Goal: Task Accomplishment & Management: Use online tool/utility

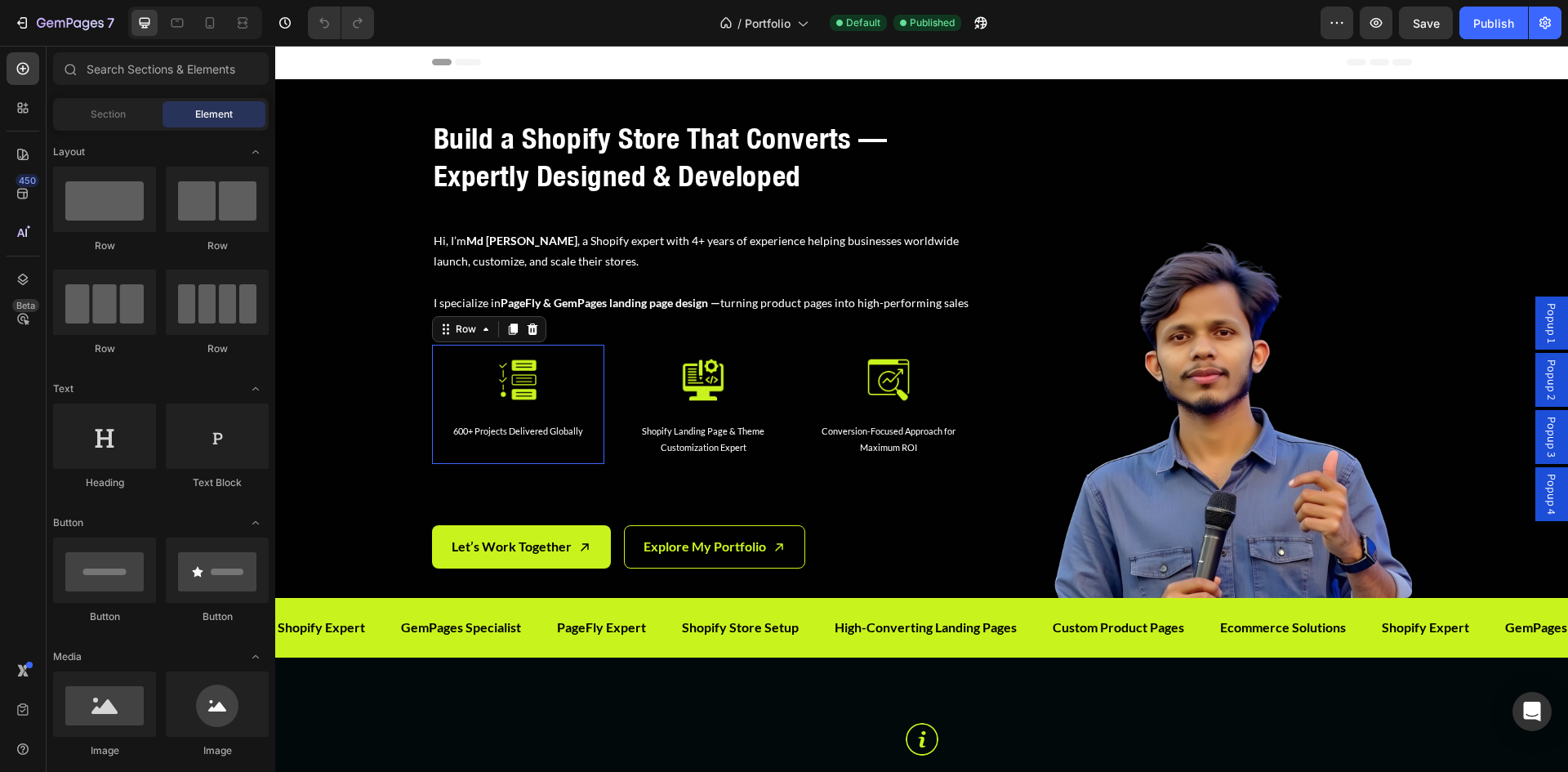
click at [464, 419] on div "Image 600+ Projects Delivered Globally Text Block" at bounding box center [518, 403] width 147 height 92
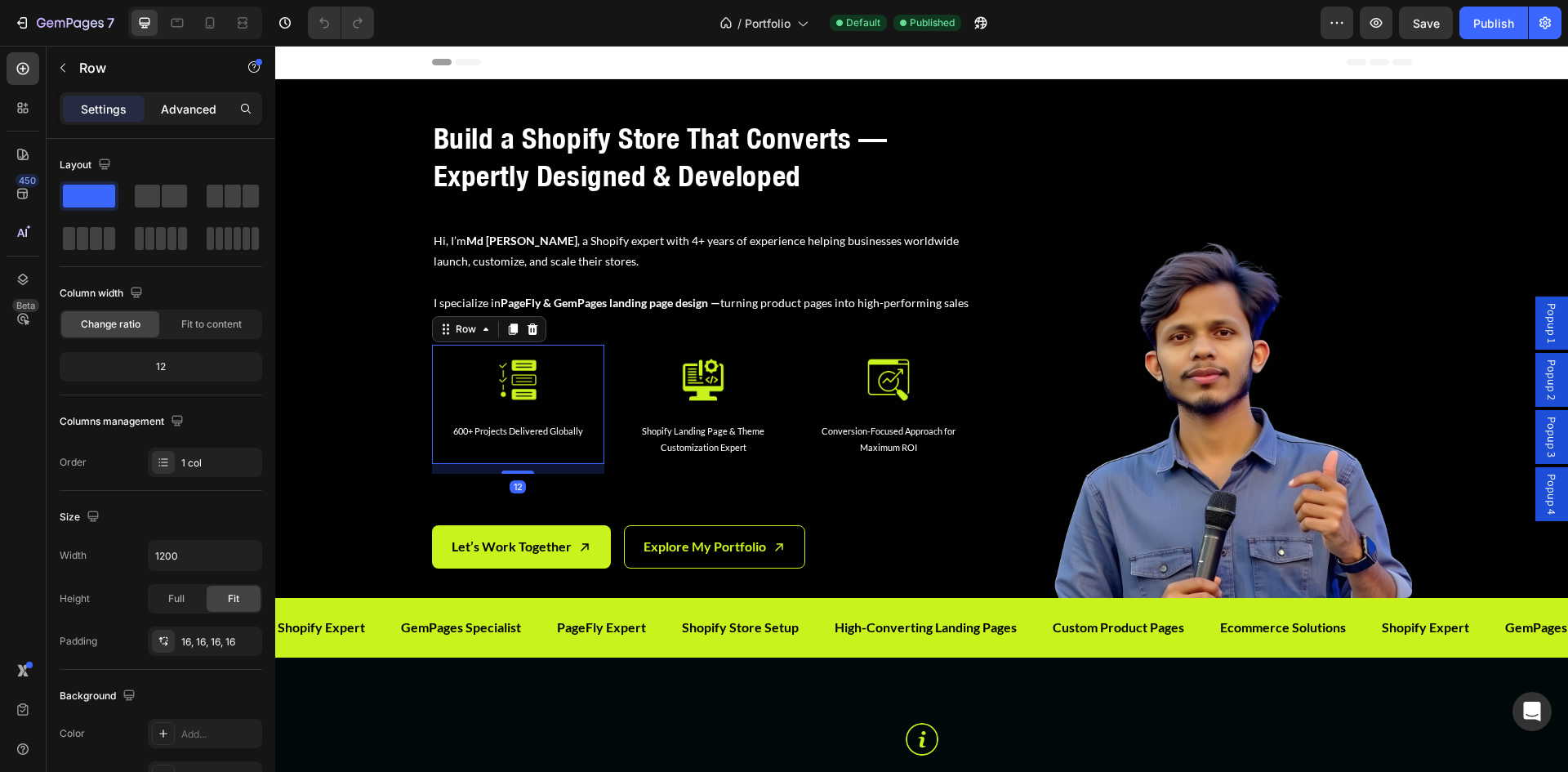
click at [186, 105] on p "Advanced" at bounding box center [188, 109] width 55 height 18
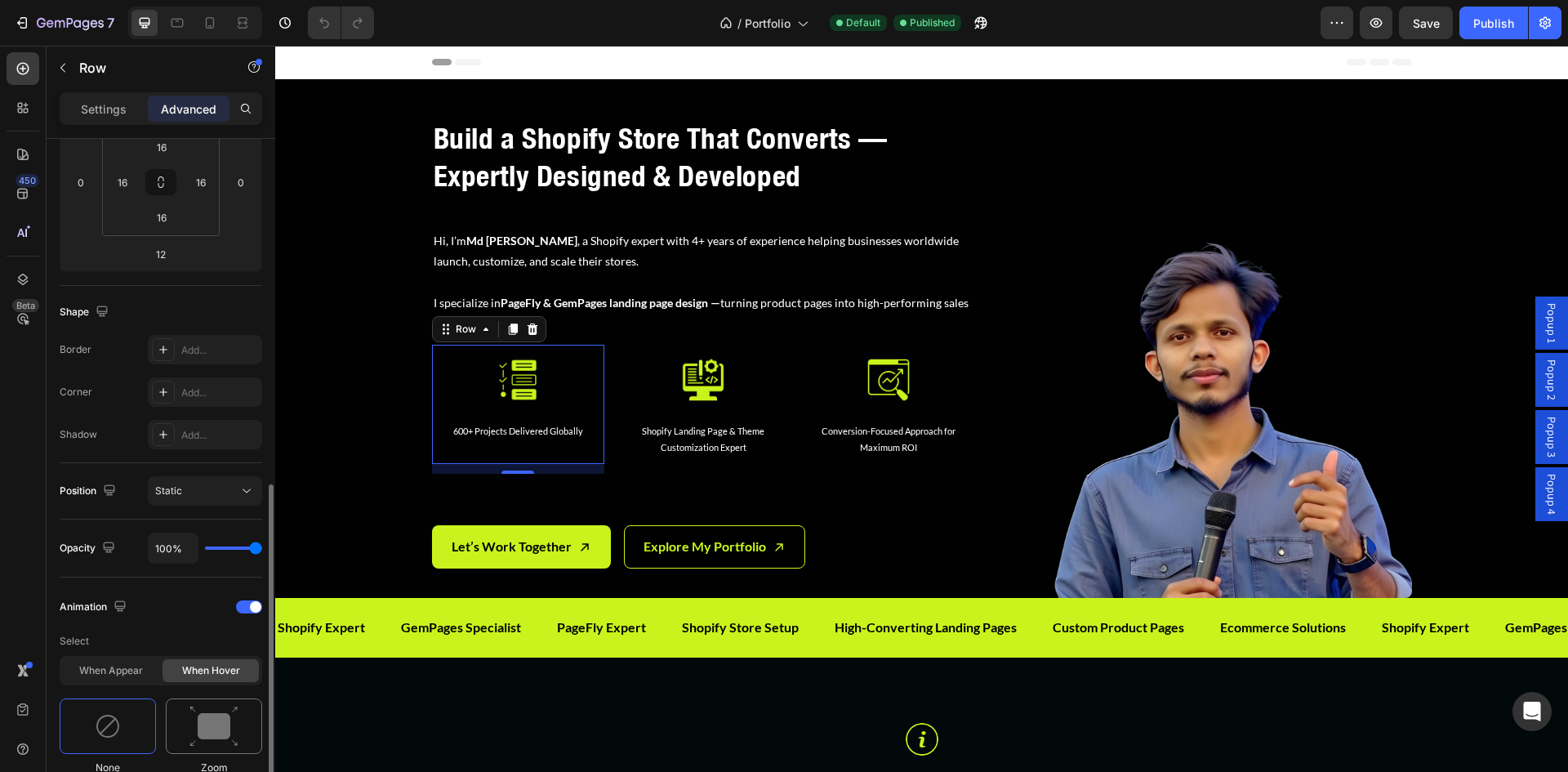
scroll to position [409, 0]
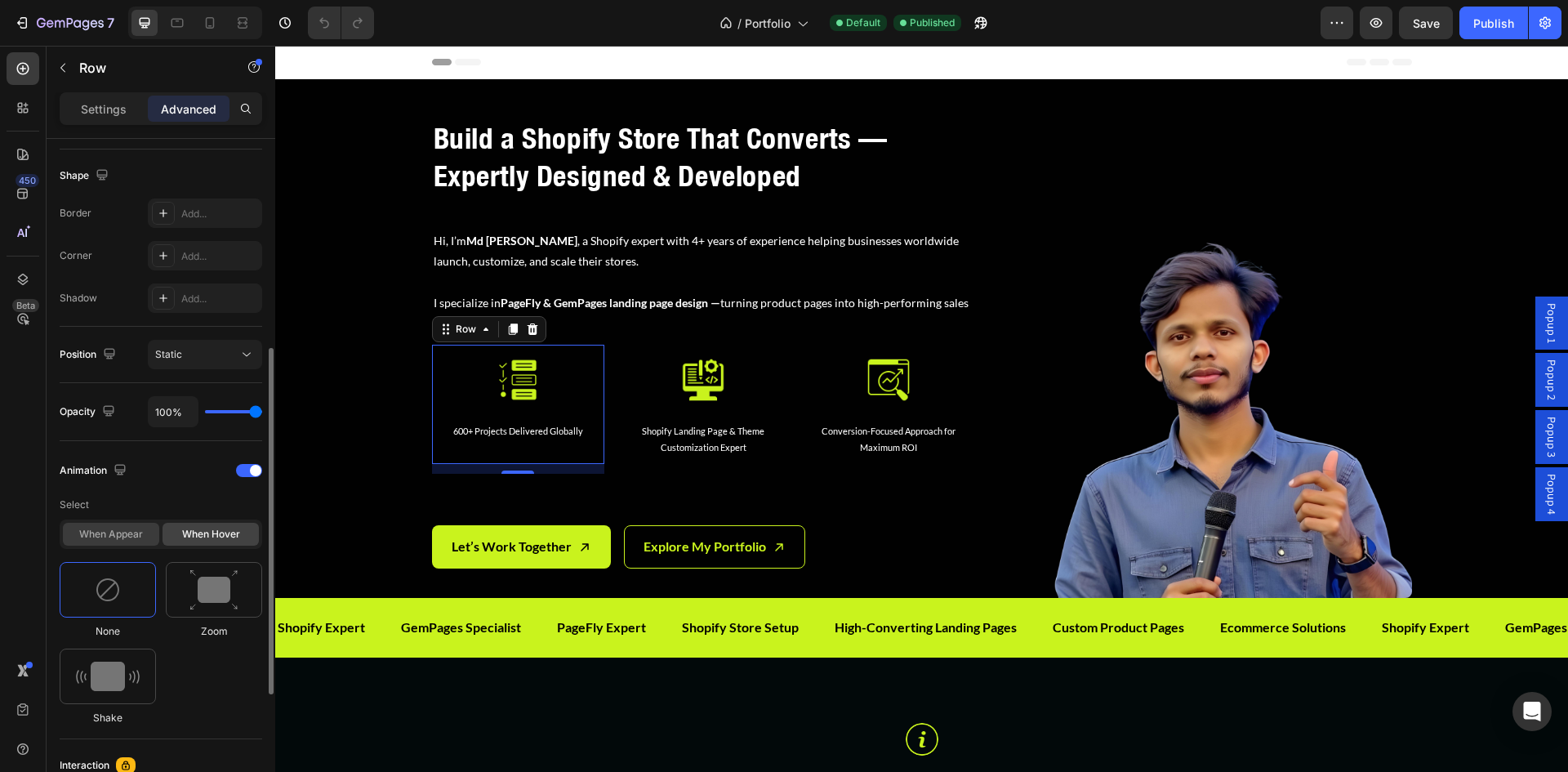
click at [133, 534] on div "When appear" at bounding box center [111, 534] width 97 height 23
click at [622, 422] on div "Image Shopify Landing Page & Theme Customization Expert Text Block Row" at bounding box center [703, 413] width 172 height 135
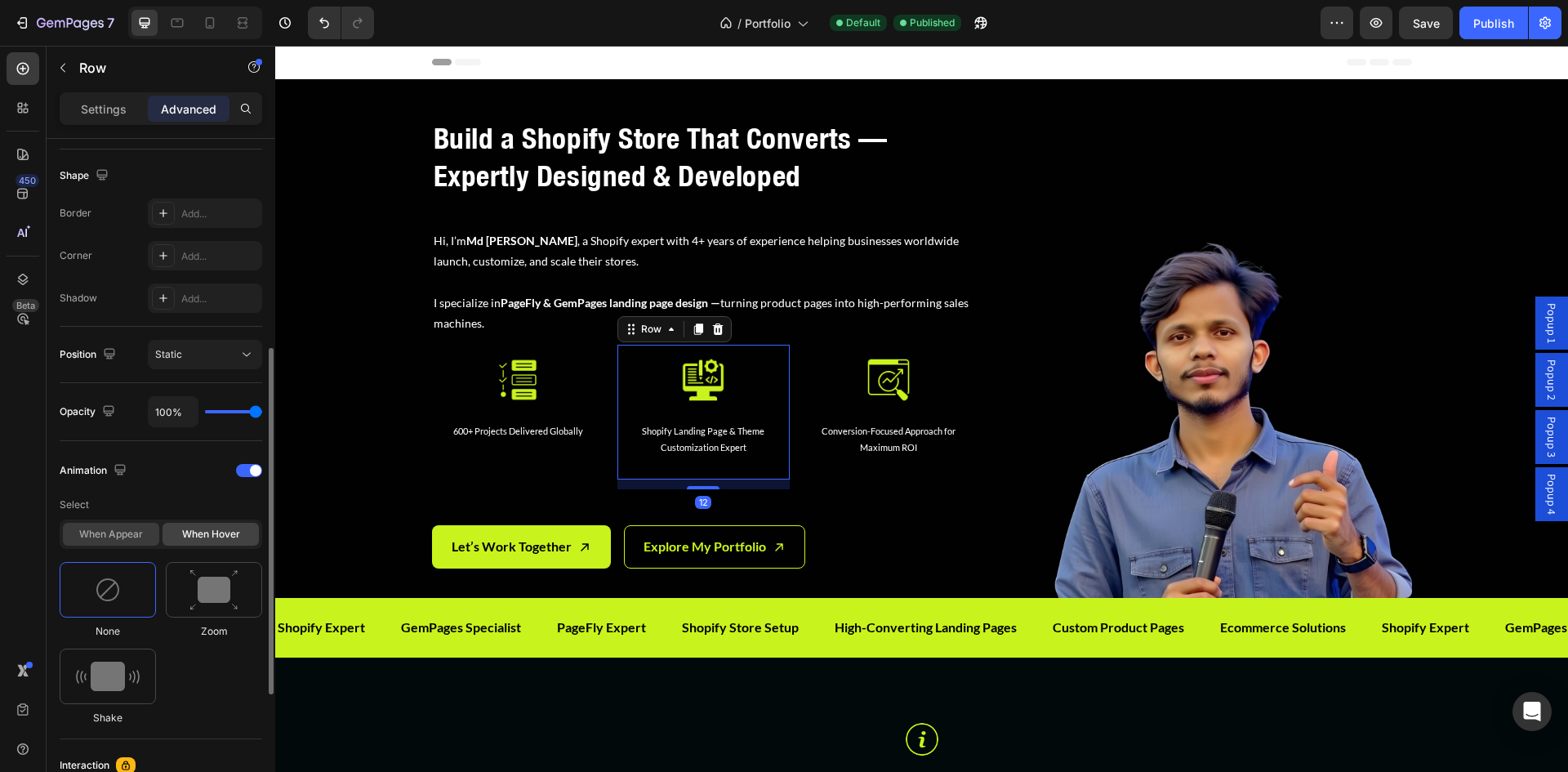
click at [150, 530] on div "When appear" at bounding box center [111, 534] width 97 height 23
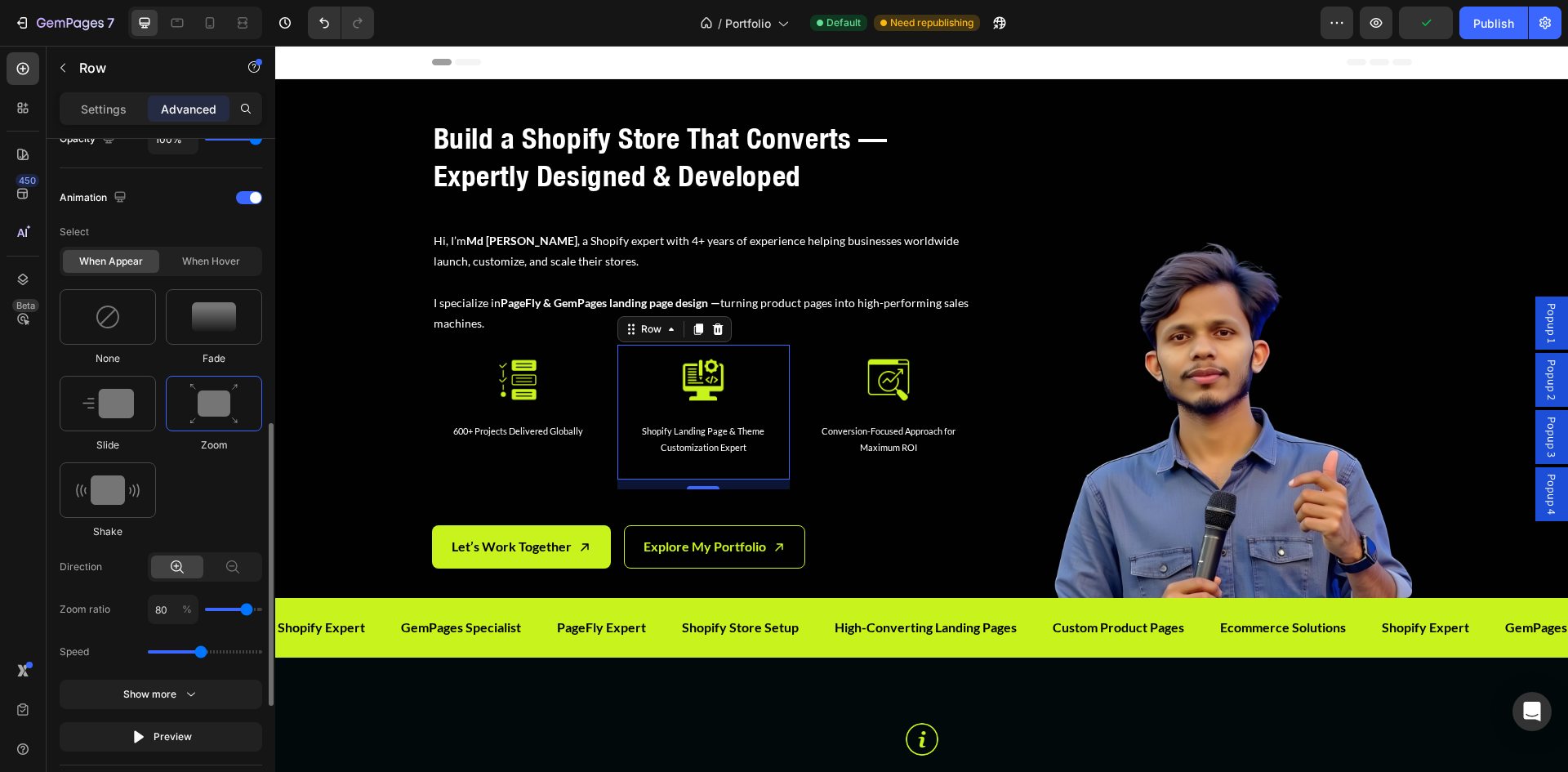
scroll to position [545, 0]
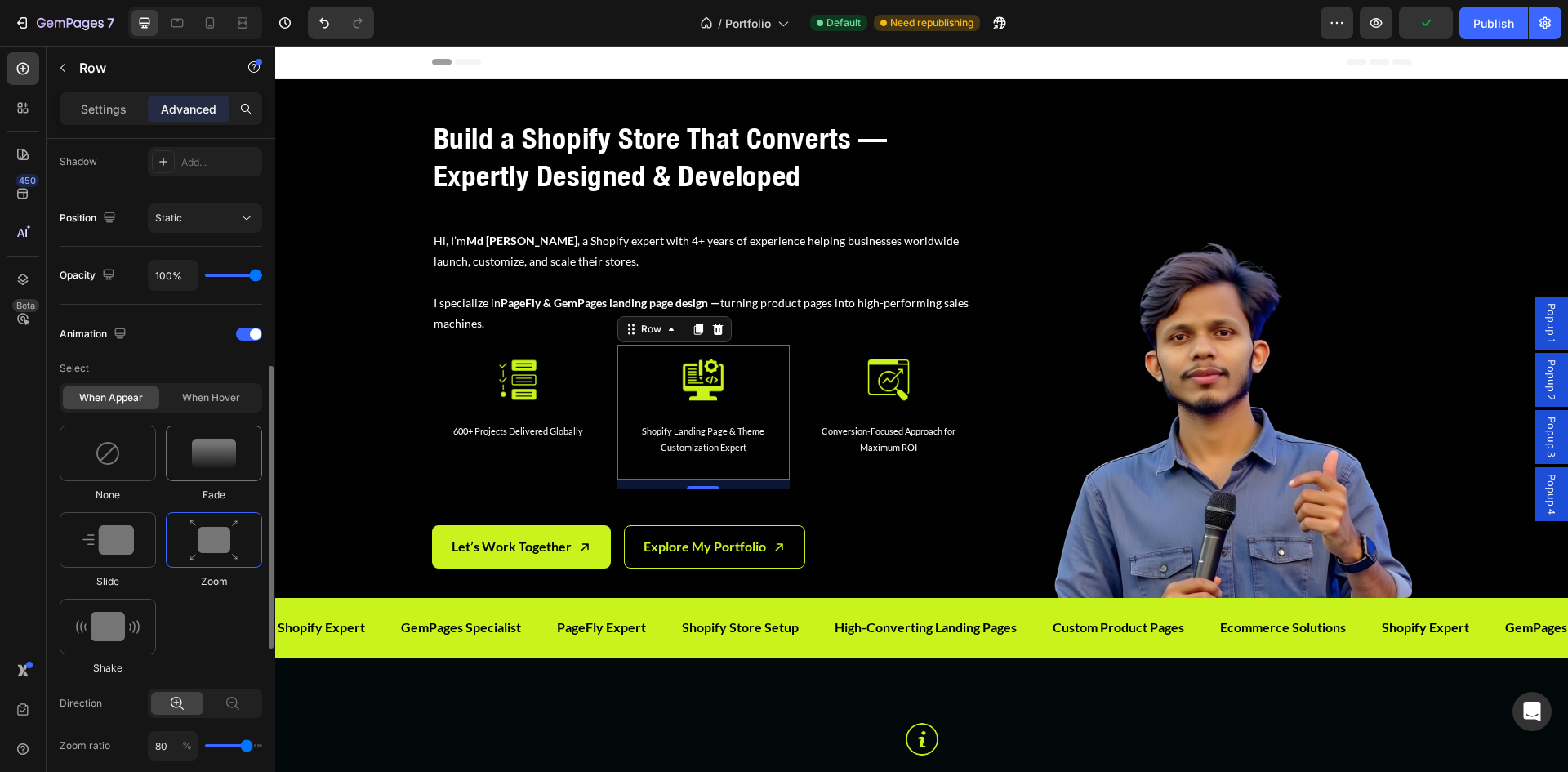
click at [204, 459] on img at bounding box center [214, 453] width 44 height 29
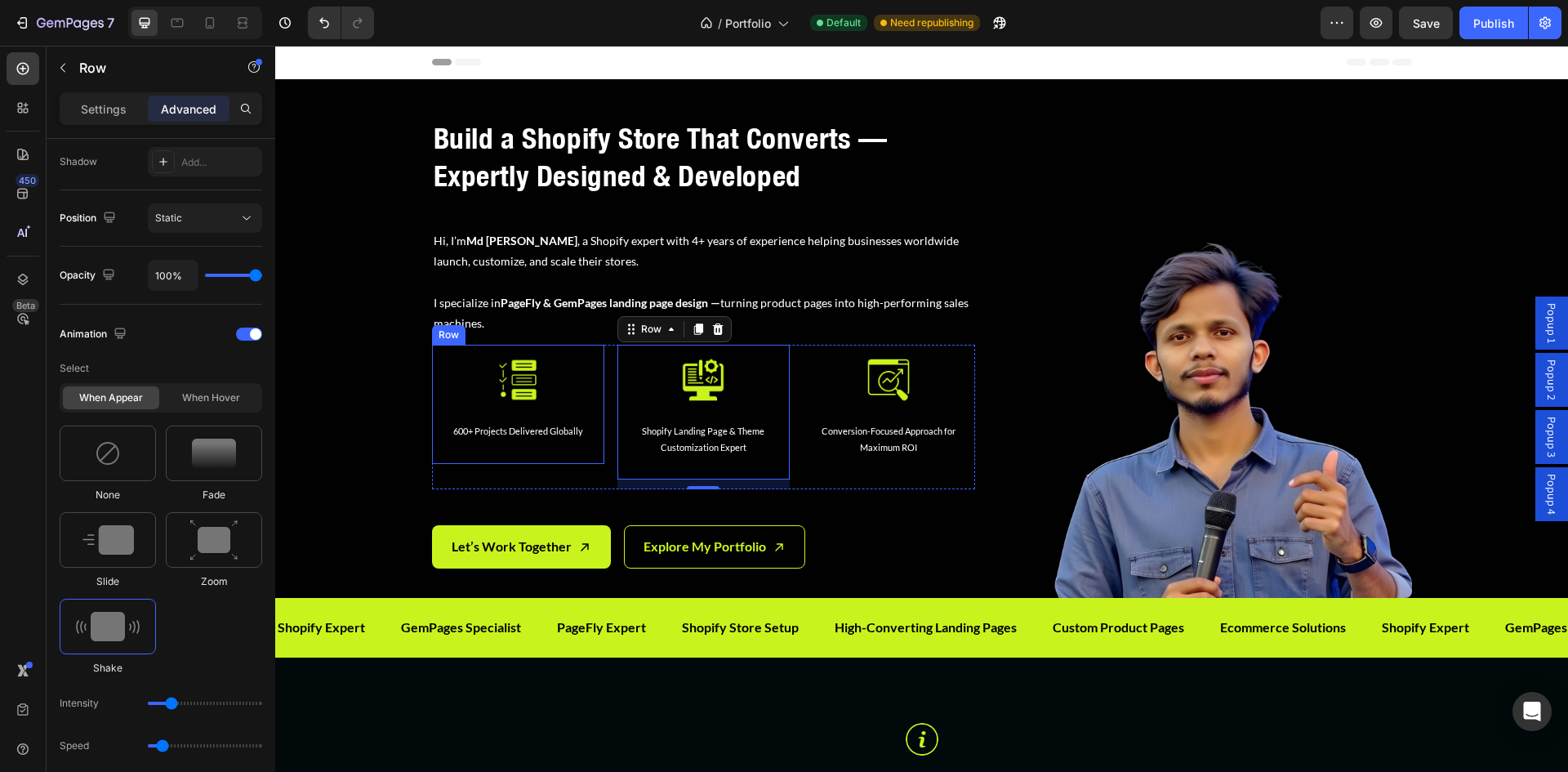
click at [505, 458] on div "Image 600+ Projects Delivered Globally Text Block Row" at bounding box center [518, 404] width 172 height 119
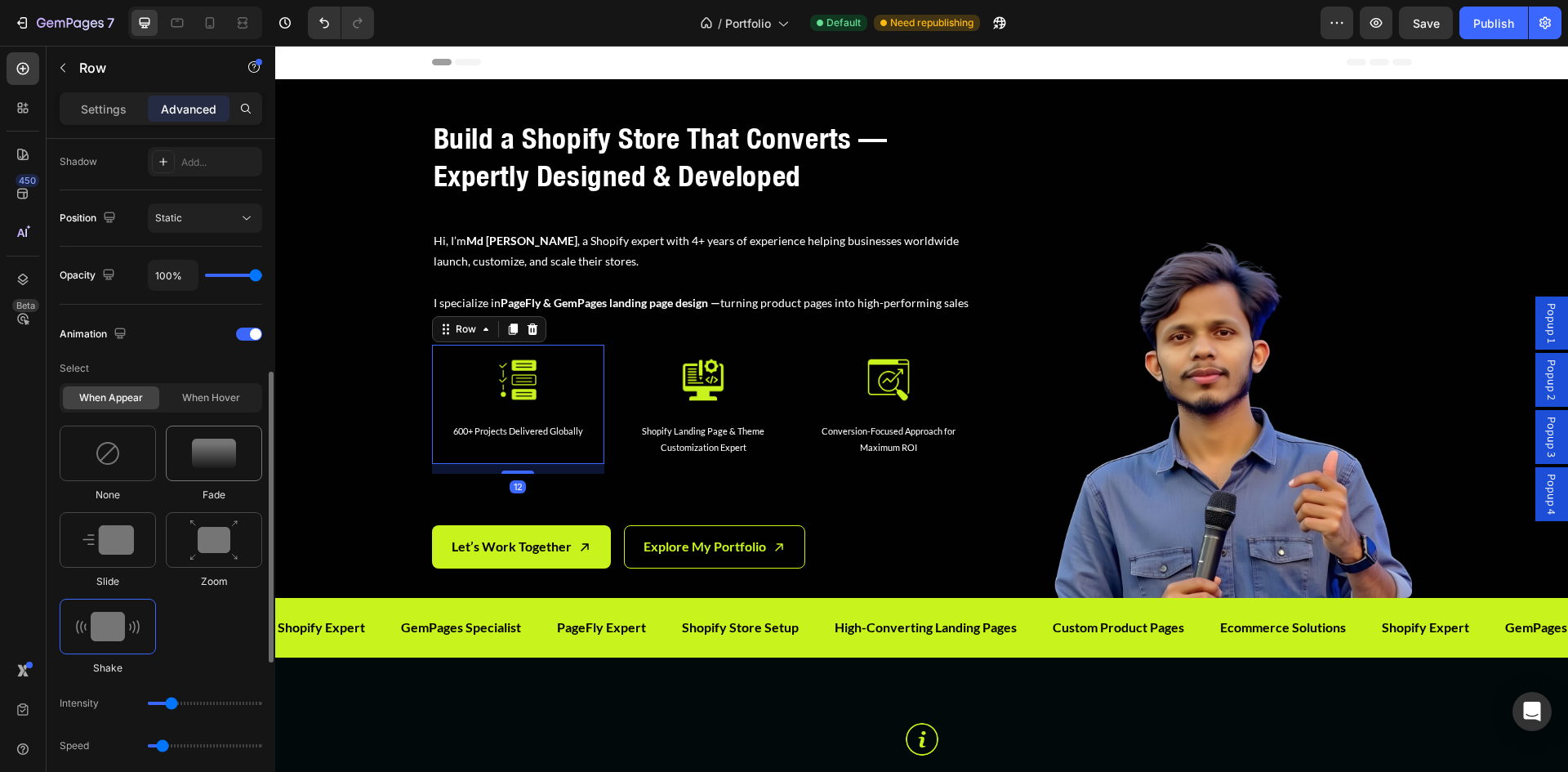
click at [226, 465] on img at bounding box center [214, 453] width 44 height 29
type input "1.7"
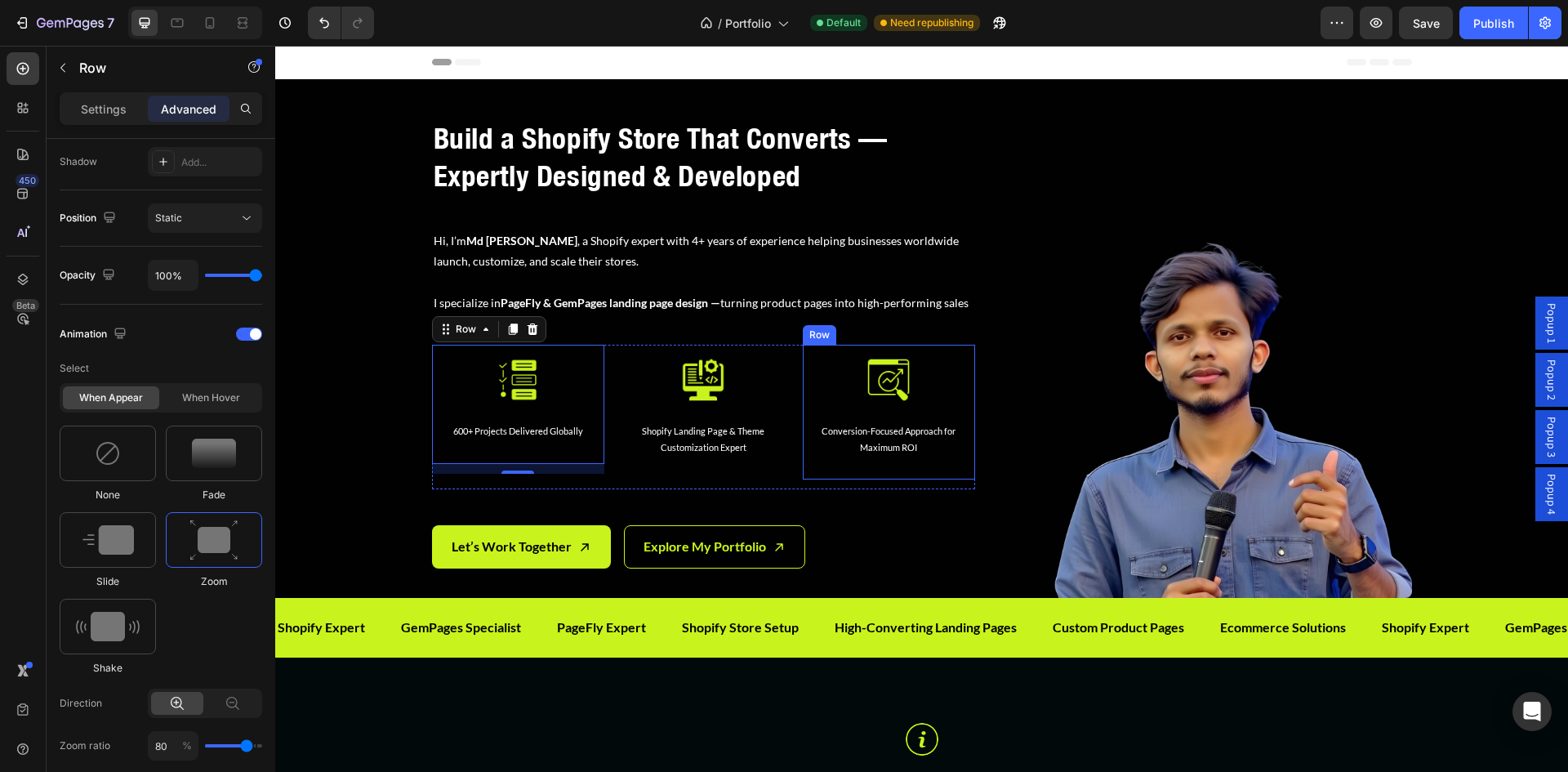
click at [829, 473] on div "Image Conversion-Focused Approach for Maximum ROI Text Block Row" at bounding box center [889, 413] width 172 height 135
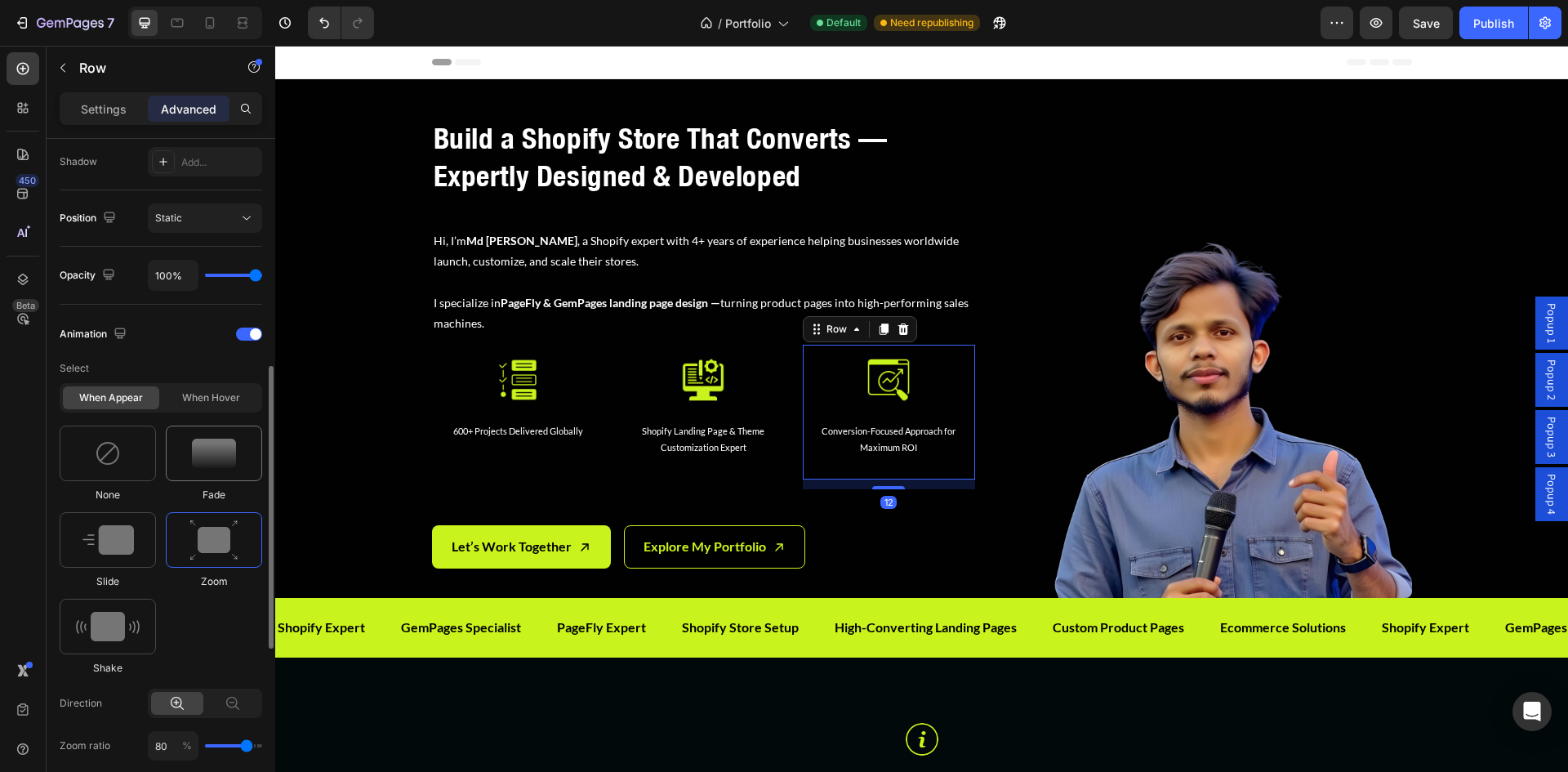
click at [217, 442] on img at bounding box center [214, 453] width 44 height 29
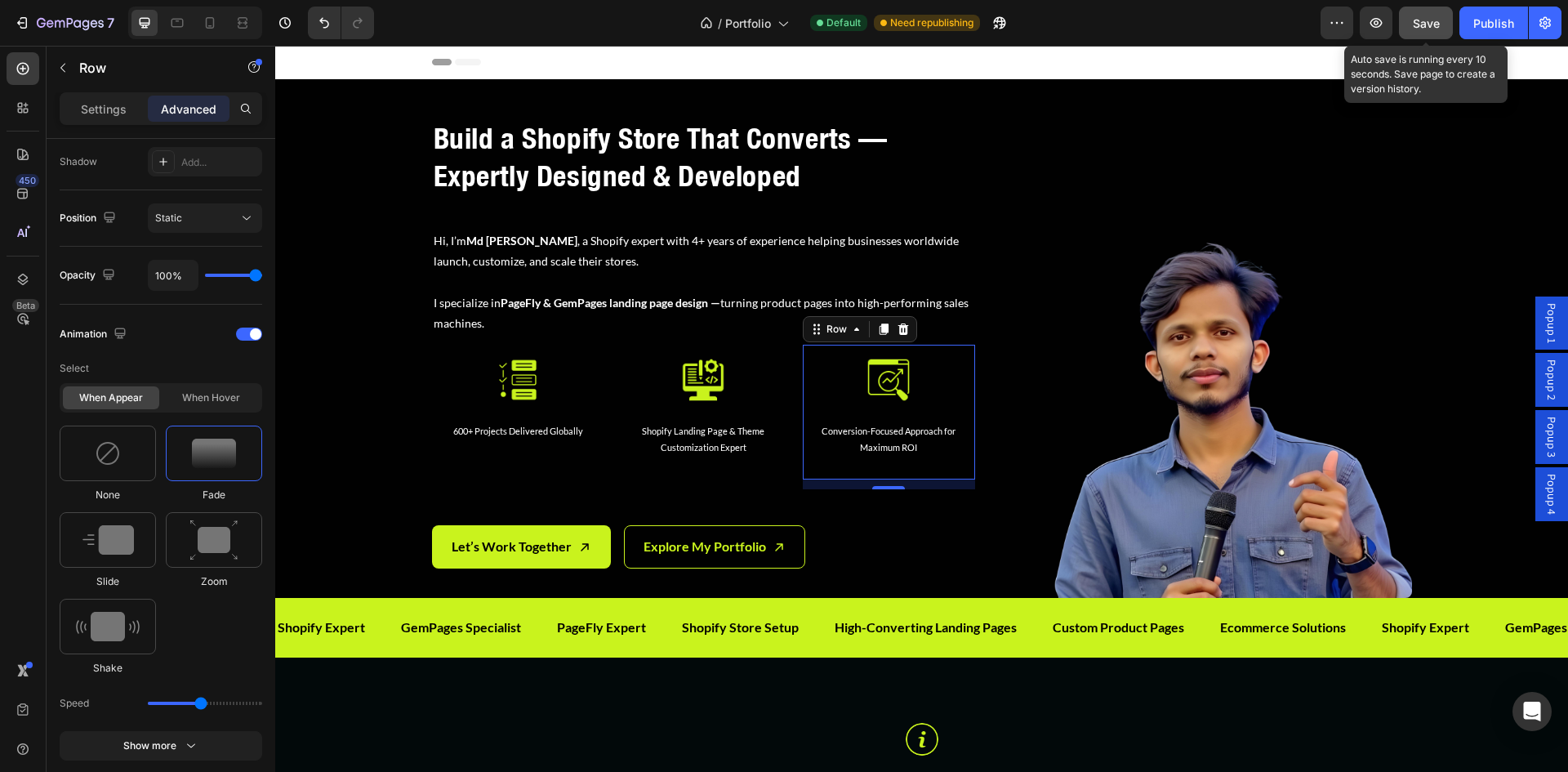
drag, startPoint x: 1422, startPoint y: 22, endPoint x: 1420, endPoint y: 35, distance: 13.2
click at [1422, 24] on span "Save" at bounding box center [1426, 24] width 27 height 14
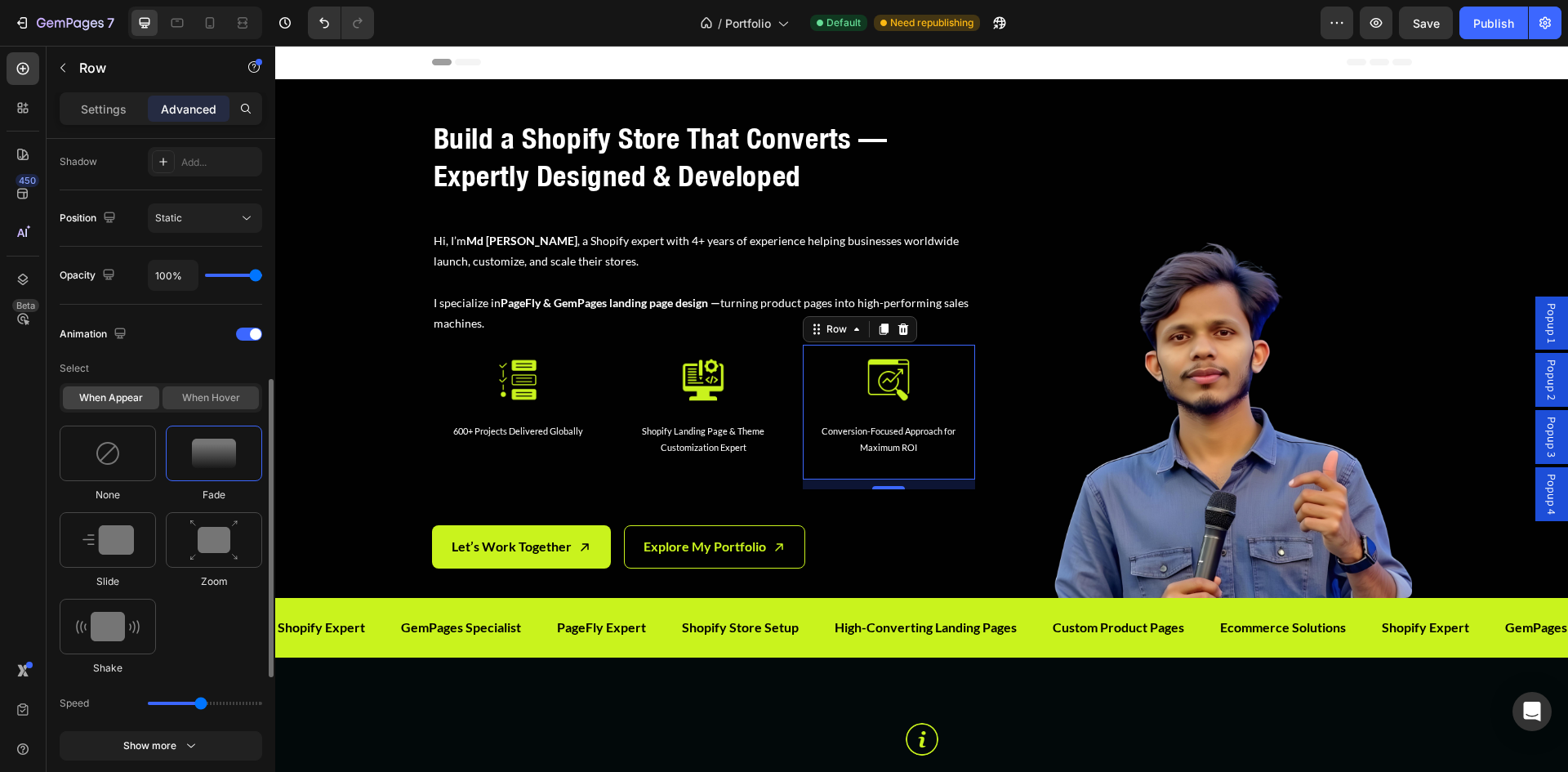
drag, startPoint x: 189, startPoint y: 391, endPoint x: 188, endPoint y: 402, distance: 11.0
click at [189, 391] on div "When hover" at bounding box center [211, 398] width 97 height 23
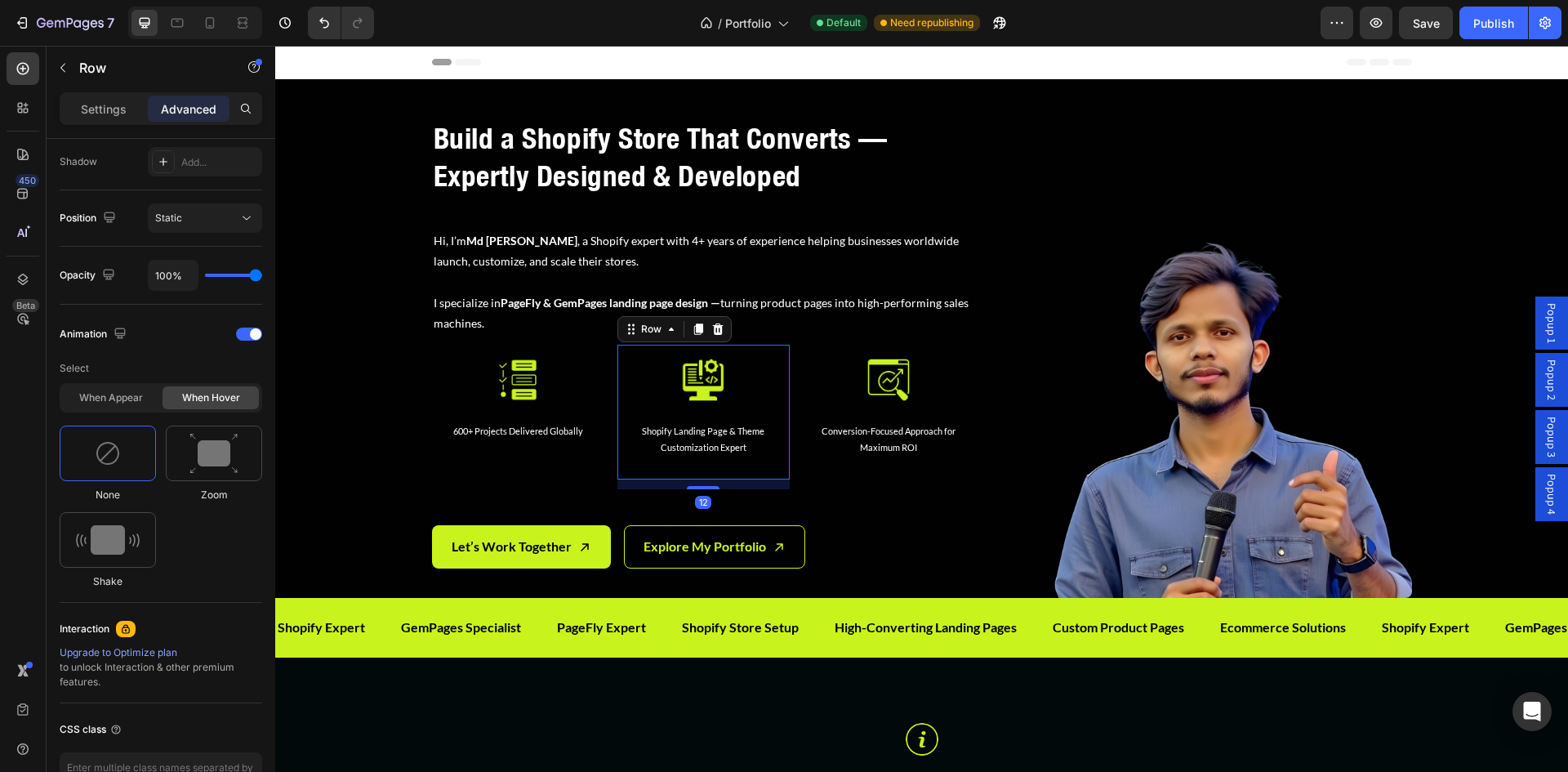
click at [630, 418] on div "Image Shopify Landing Page & Theme Customization Expert Text Block" at bounding box center [703, 412] width 147 height 109
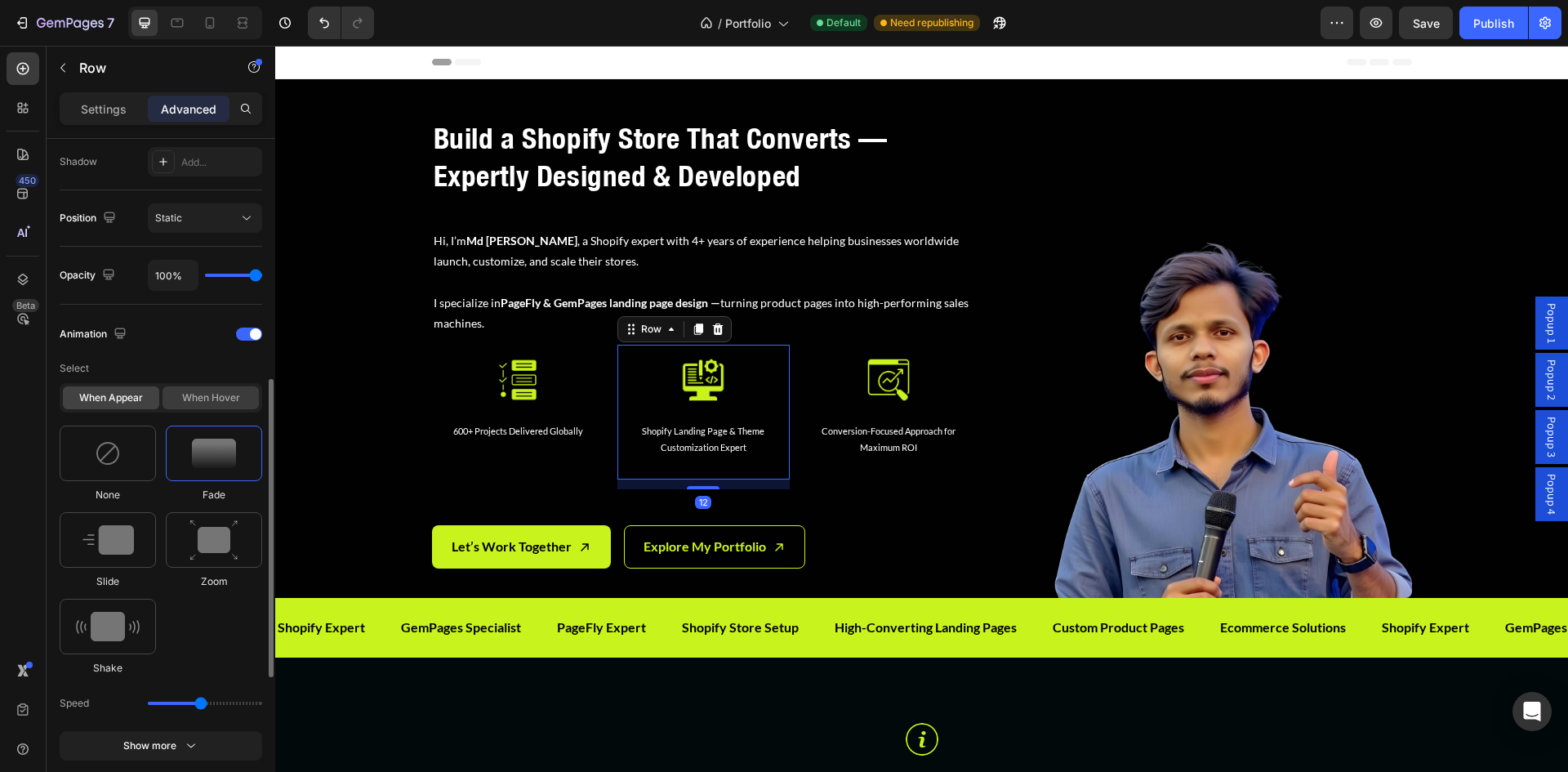
click at [212, 401] on div "When hover" at bounding box center [211, 398] width 97 height 23
click at [432, 412] on div "Image 600+ Projects Delivered Globally Text Block Row" at bounding box center [518, 404] width 172 height 119
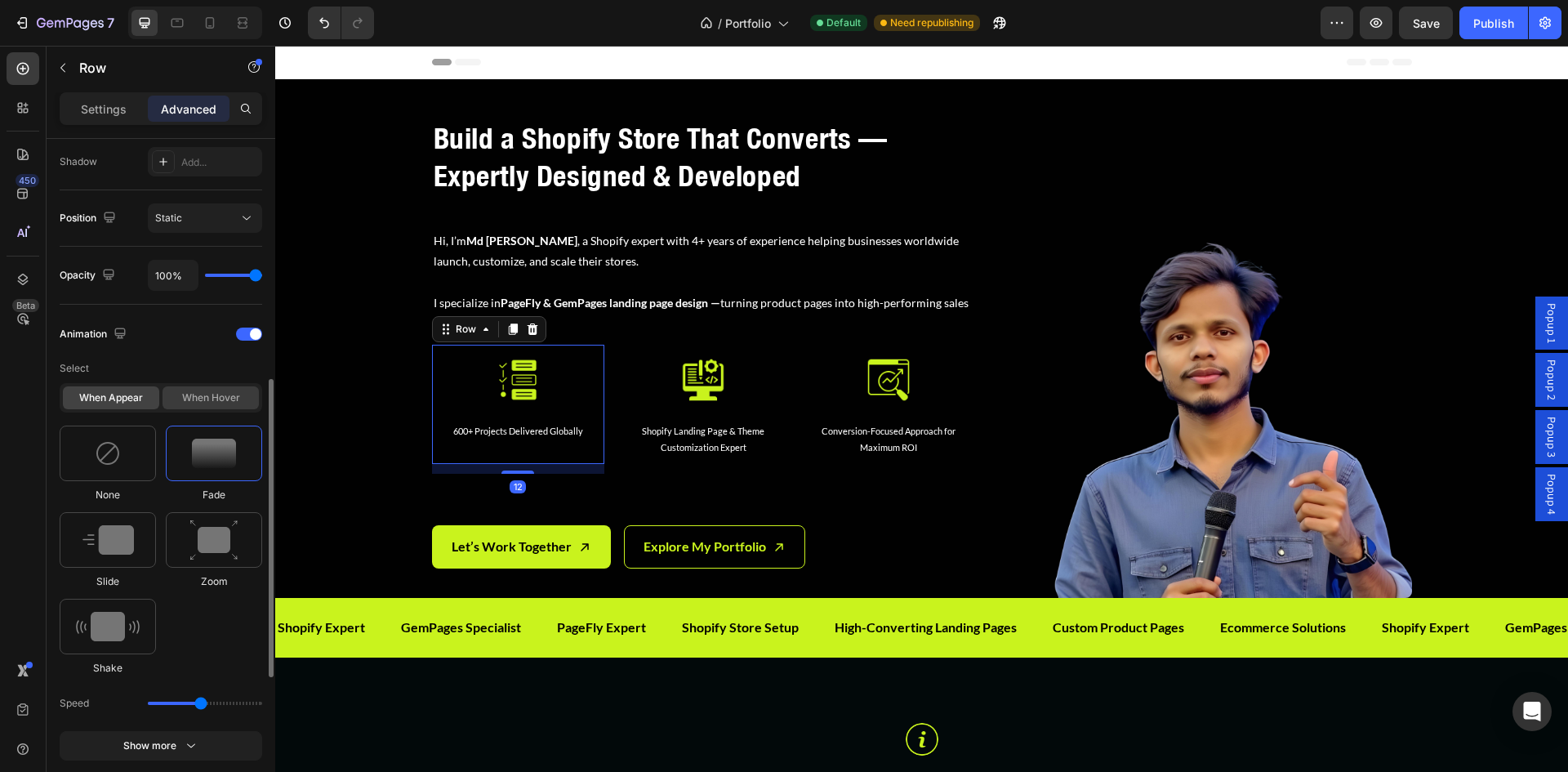
click at [227, 399] on div "When hover" at bounding box center [211, 398] width 97 height 23
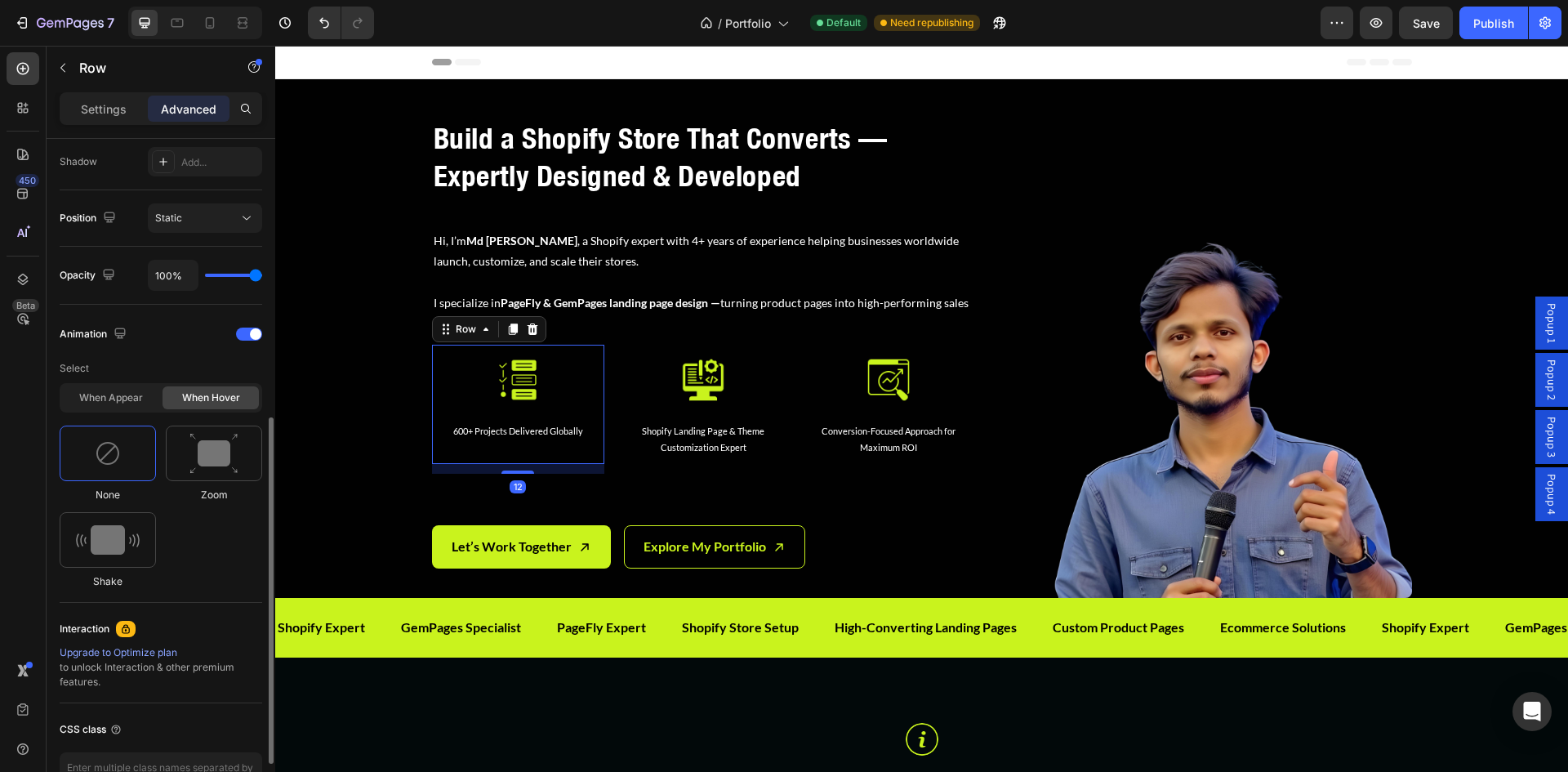
click at [140, 448] on div at bounding box center [108, 453] width 97 height 55
click at [143, 398] on div "When appear" at bounding box center [111, 398] width 97 height 23
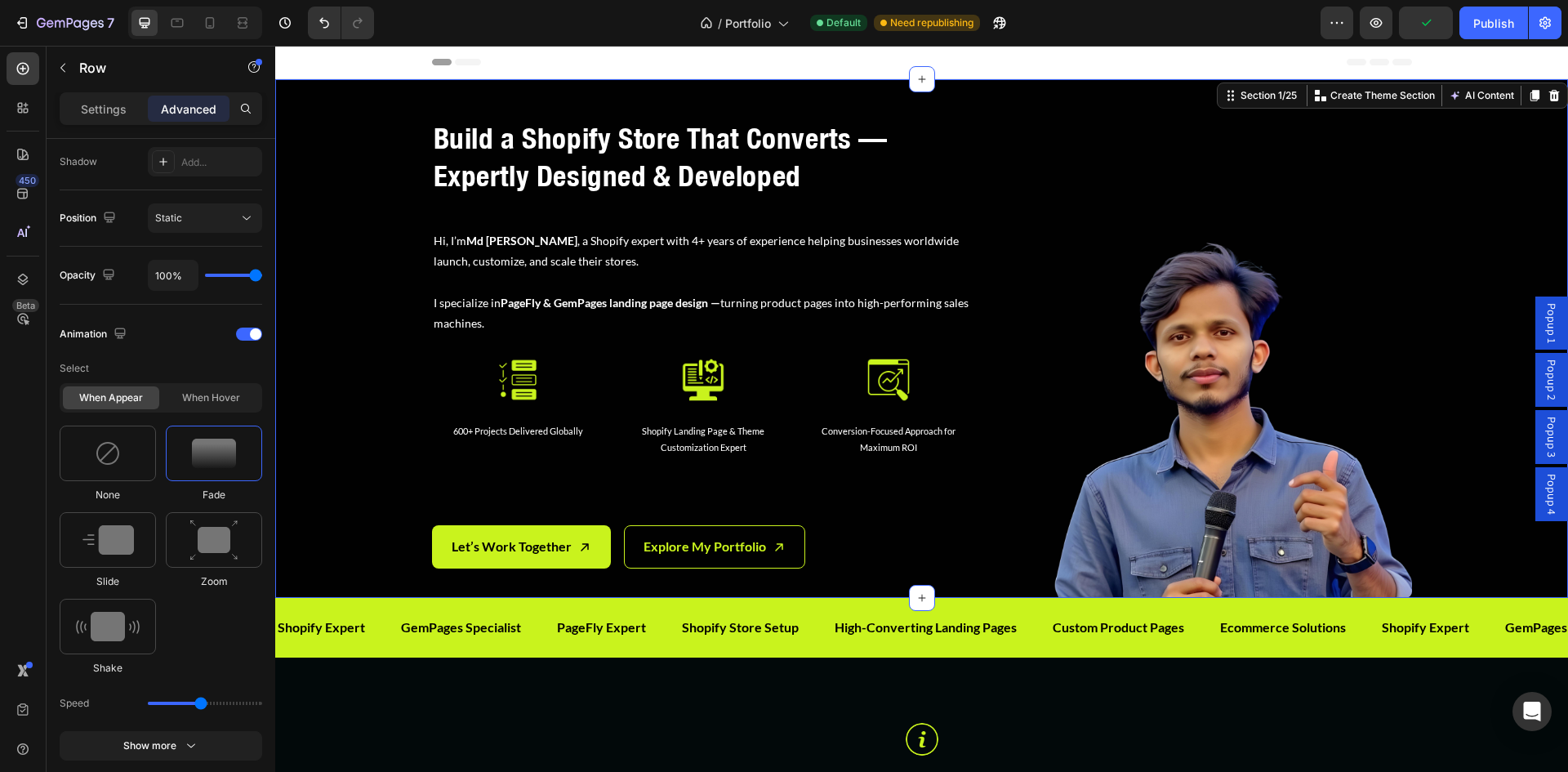
click at [382, 475] on div "Build a Shopify Store That Converts — Expertly Designed & Developed Heading Hi,…" at bounding box center [922, 351] width 1293 height 493
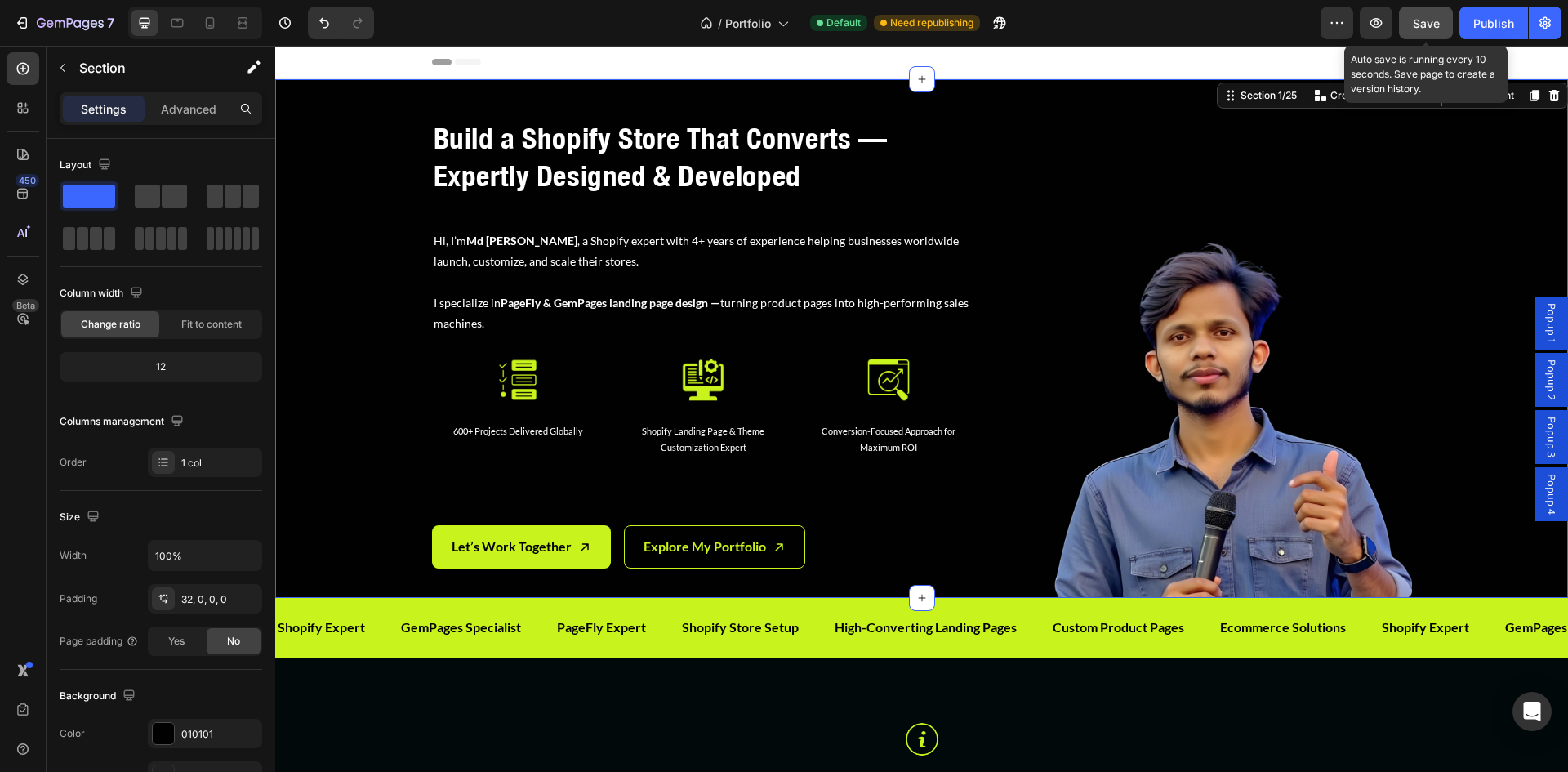
click at [1438, 29] on span "Save" at bounding box center [1426, 24] width 27 height 14
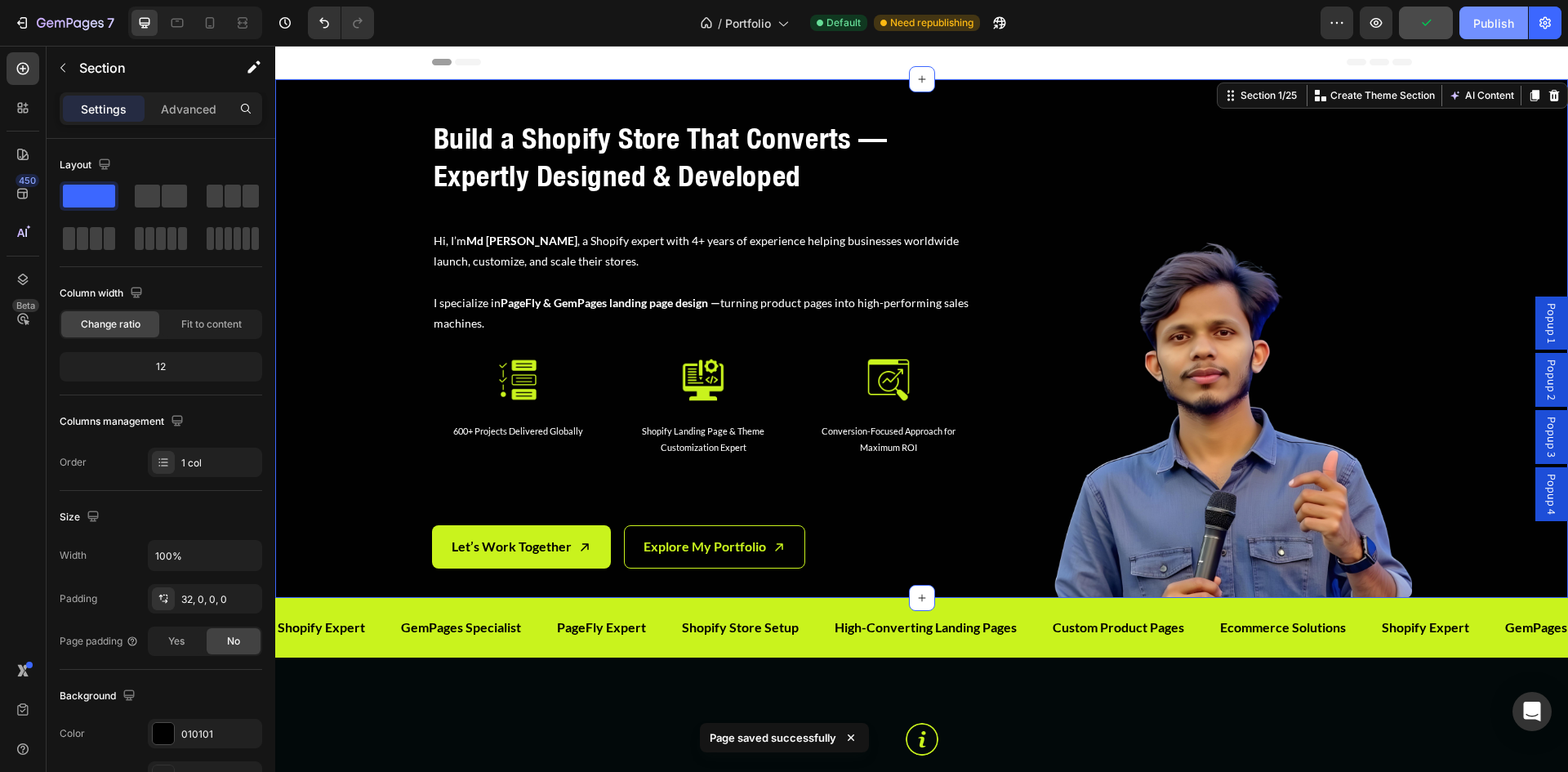
click at [1485, 29] on div "Publish" at bounding box center [1493, 24] width 41 height 18
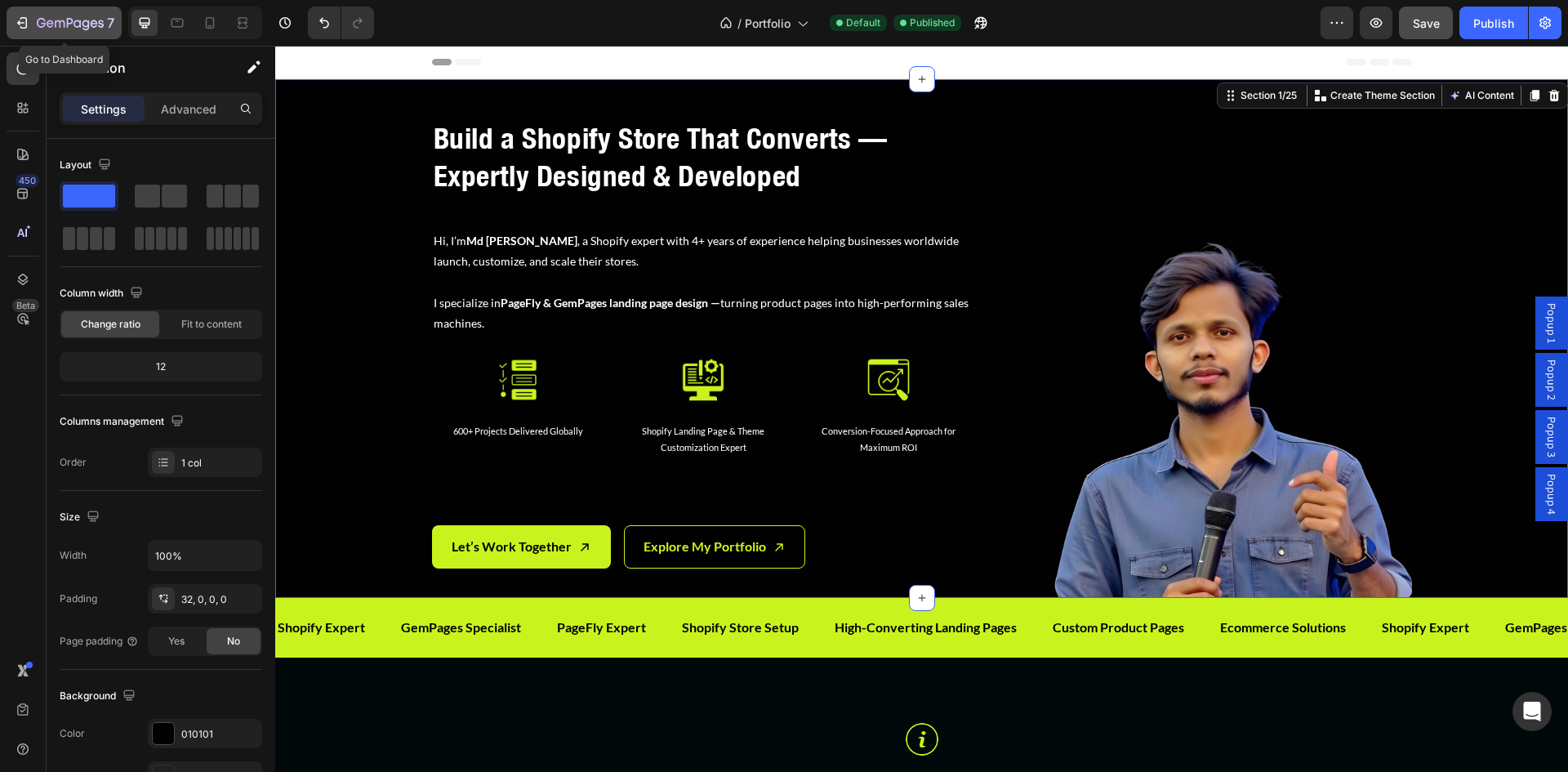
click at [21, 22] on icon "button" at bounding box center [22, 23] width 17 height 17
